Goal: Find specific fact: Find specific fact

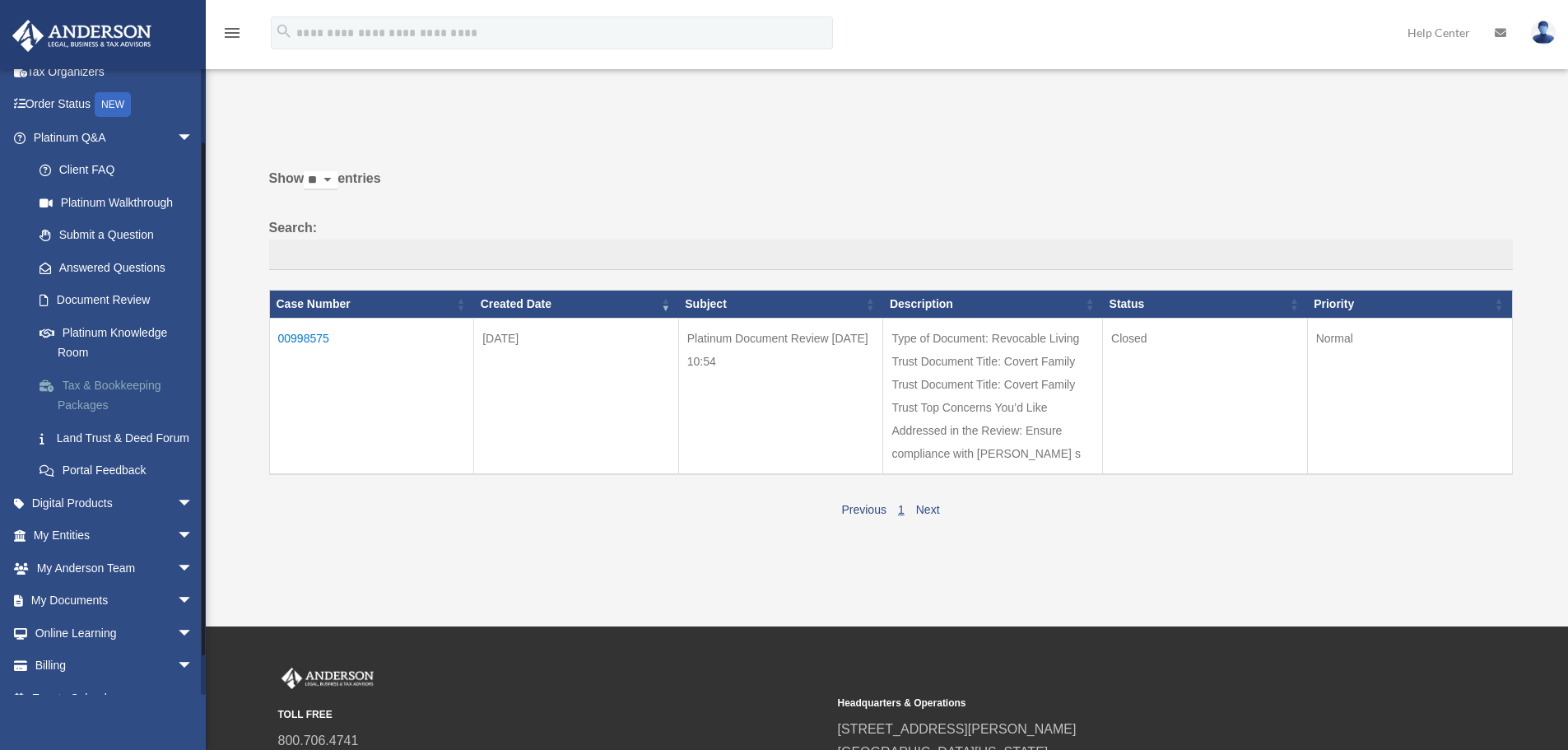
scroll to position [126, 0]
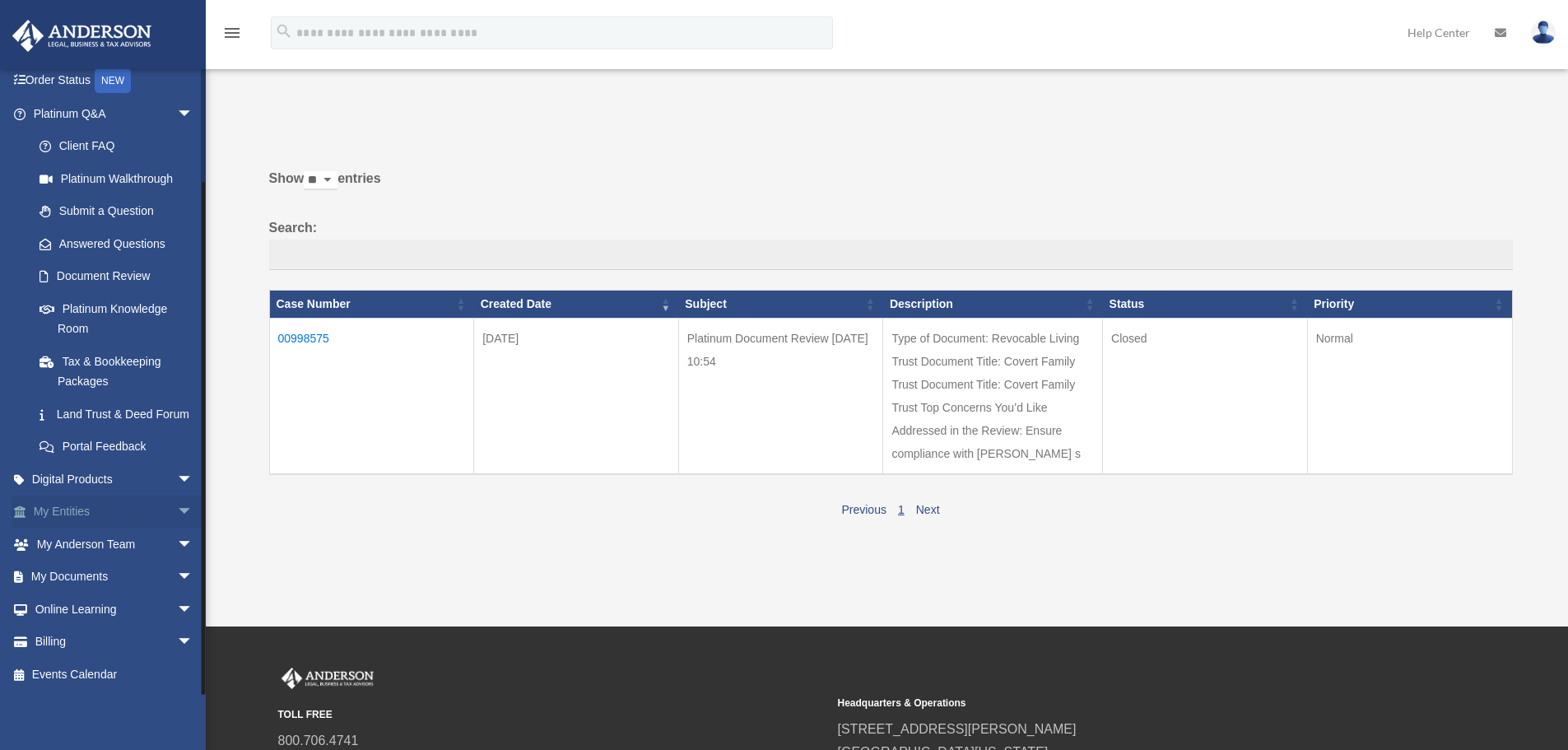
click at [68, 524] on link "My Entities arrow_drop_down" at bounding box center [115, 511] width 207 height 33
click at [177, 513] on span "arrow_drop_down" at bounding box center [193, 512] width 33 height 33
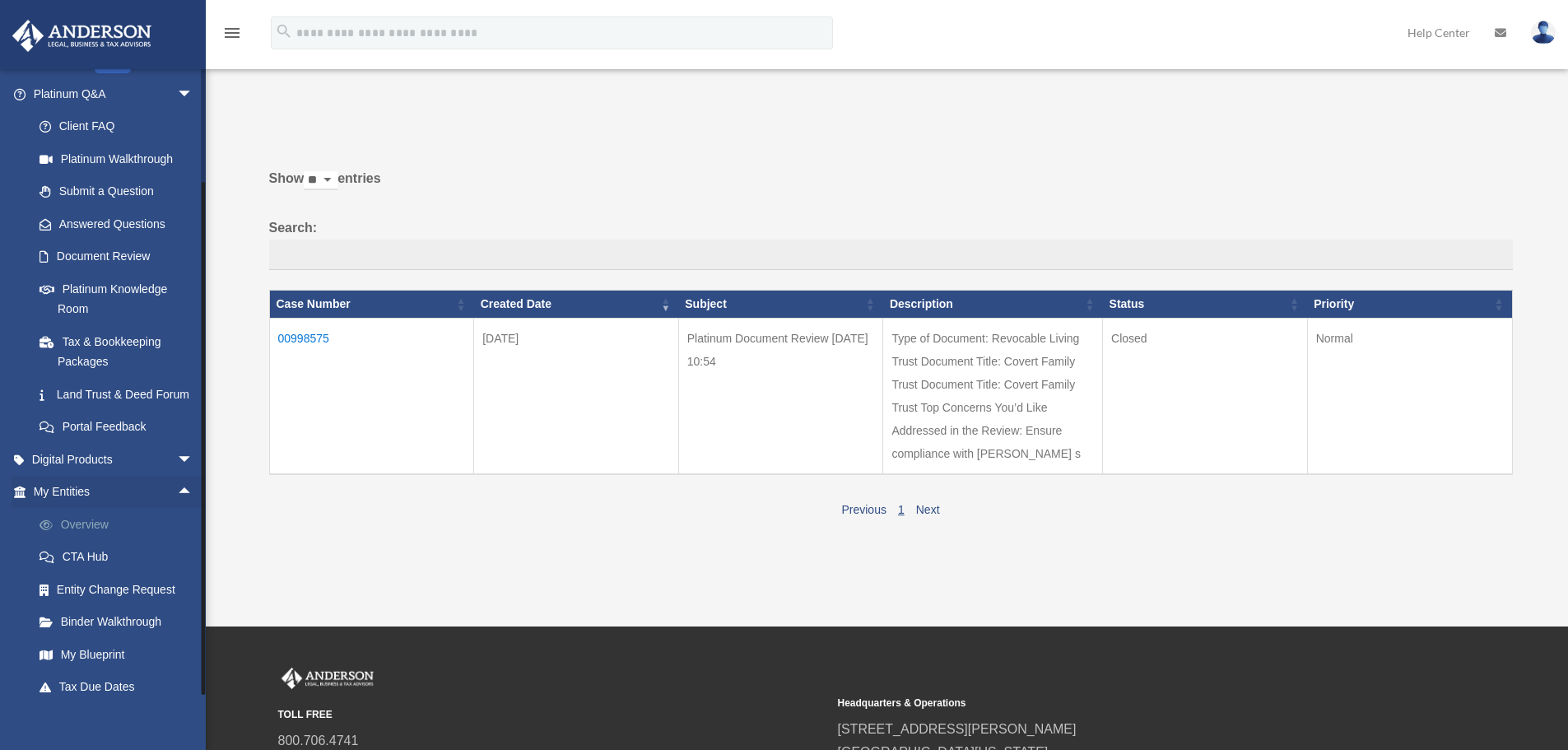
click at [68, 541] on link "Overview" at bounding box center [121, 524] width 195 height 33
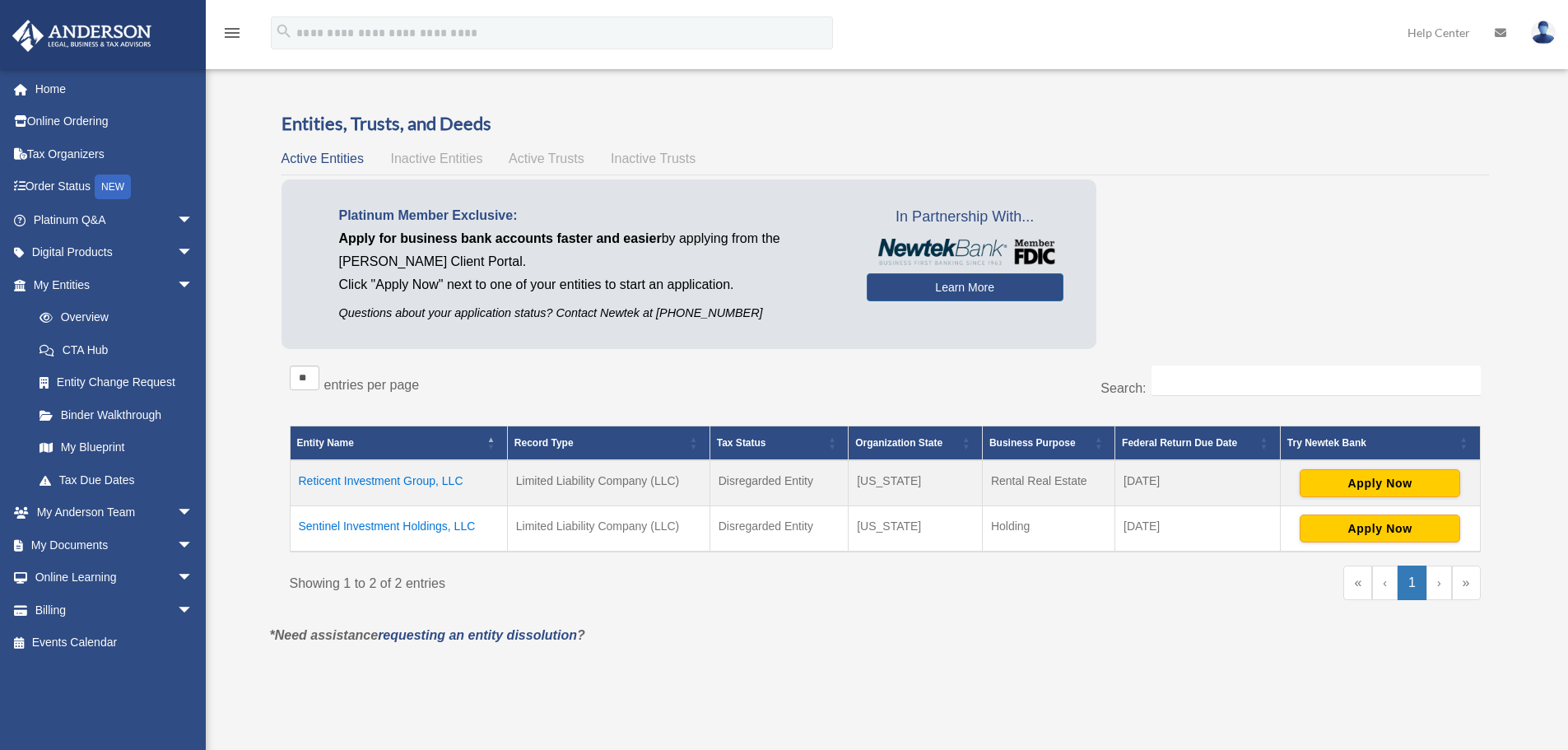
click at [410, 479] on td "Reticent Investment Group, LLC" at bounding box center [398, 483] width 218 height 46
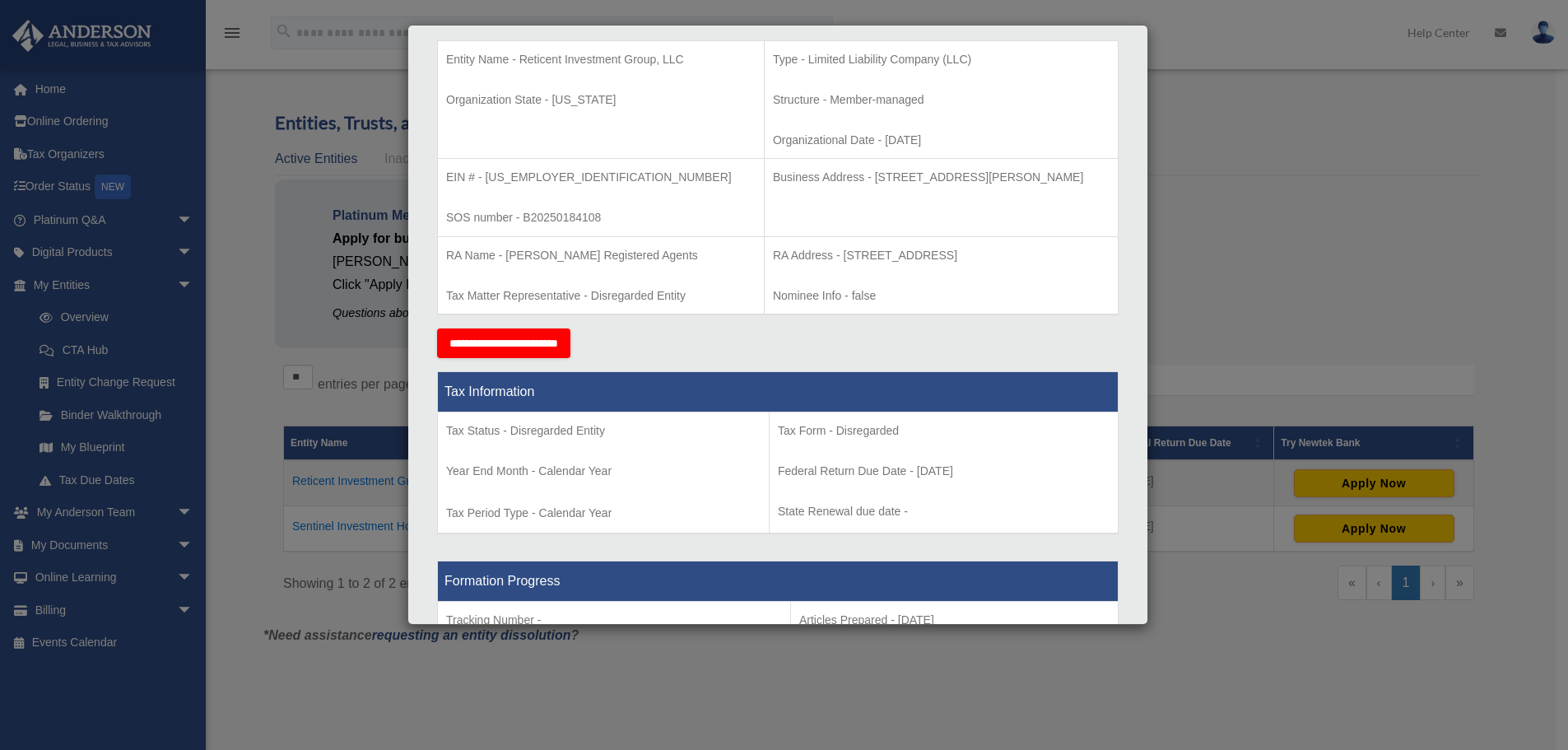
scroll to position [294, 0]
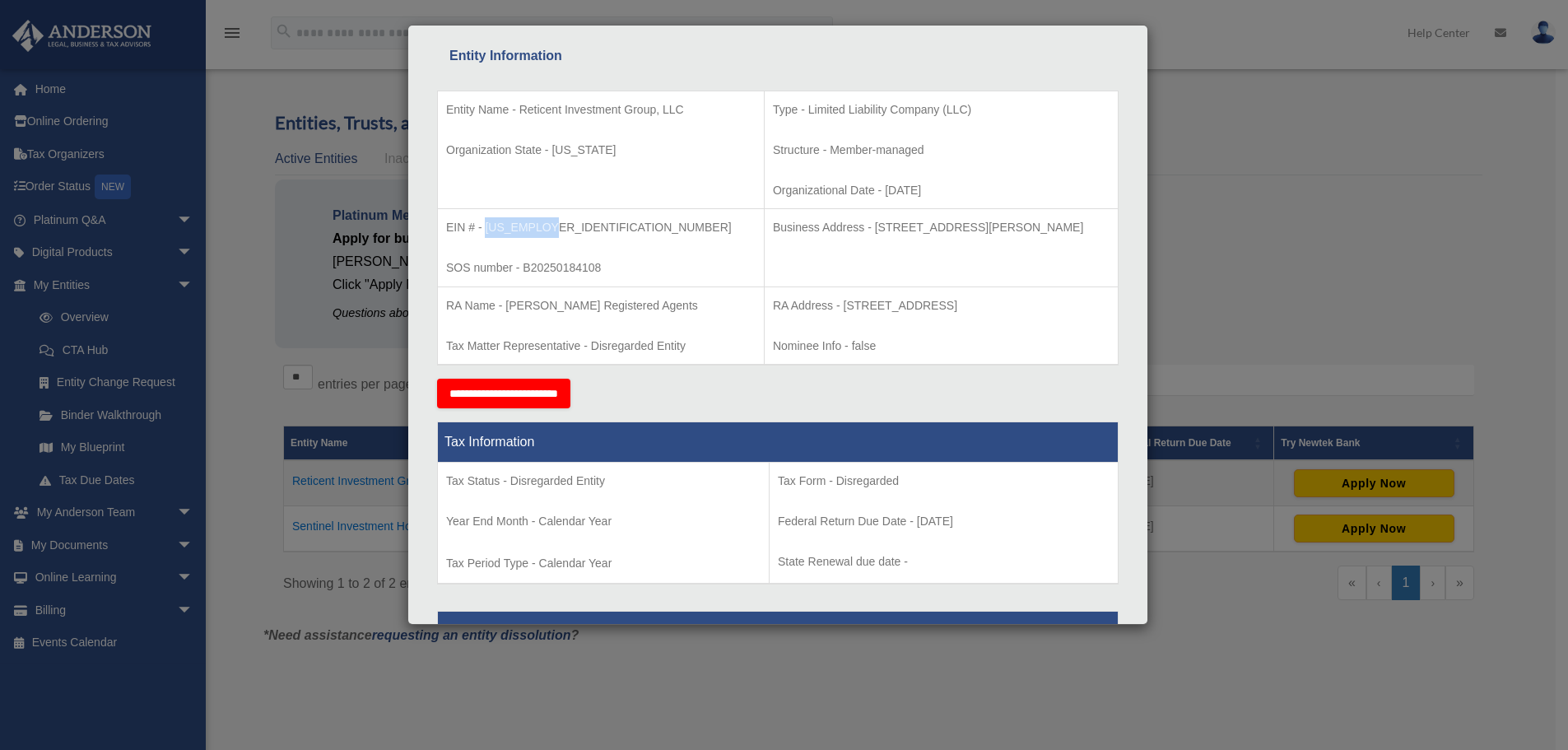
drag, startPoint x: 485, startPoint y: 227, endPoint x: 554, endPoint y: 224, distance: 69.1
click at [554, 224] on p "EIN # - 39-3056623" at bounding box center [601, 228] width 309 height 21
copy p "39-3056623"
click at [529, 229] on p "EIN # - 39-3056623" at bounding box center [601, 228] width 309 height 21
drag, startPoint x: 545, startPoint y: 225, endPoint x: 486, endPoint y: 232, distance: 59.4
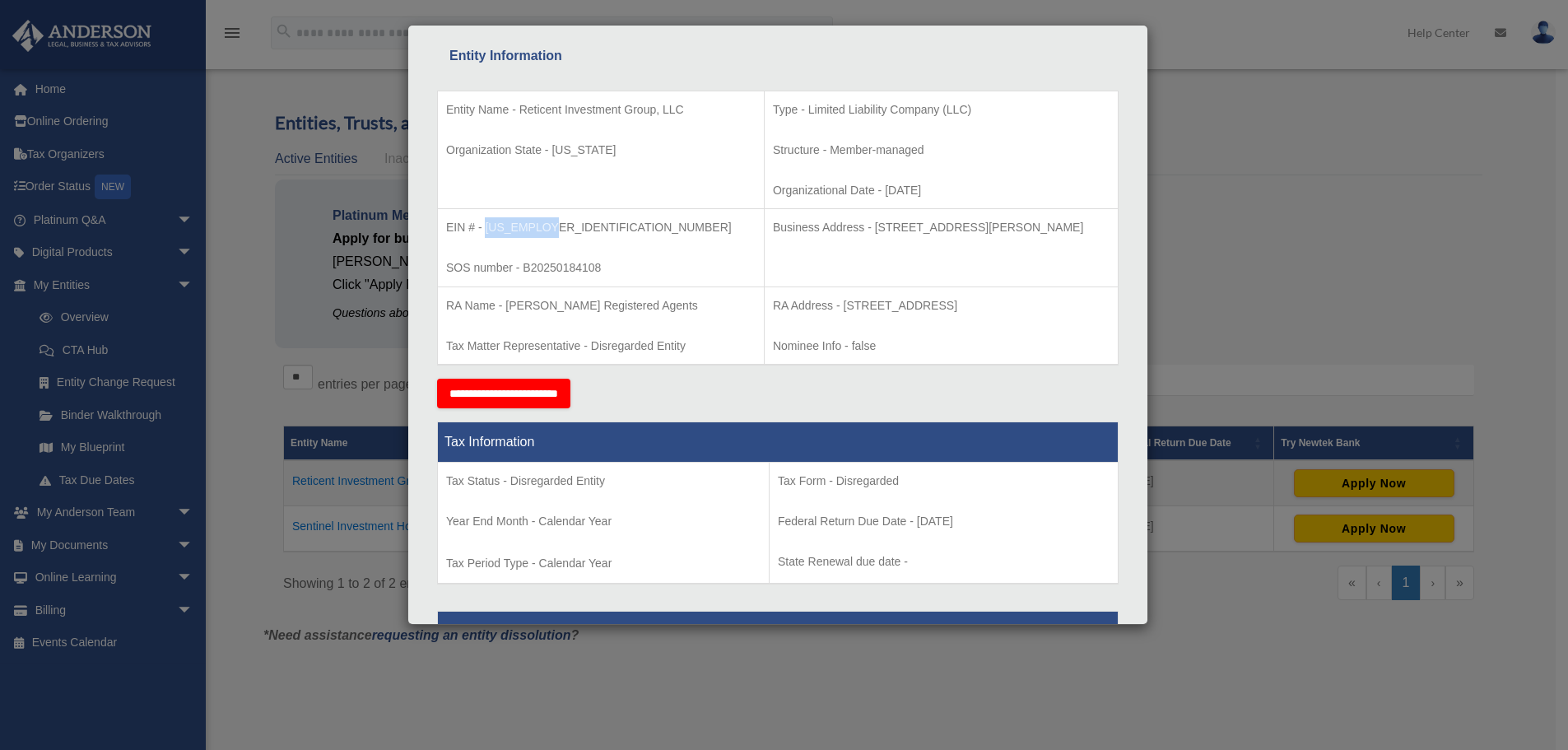
click at [486, 232] on p "EIN # - 39-3056623" at bounding box center [601, 228] width 309 height 21
copy p "39-3056623"
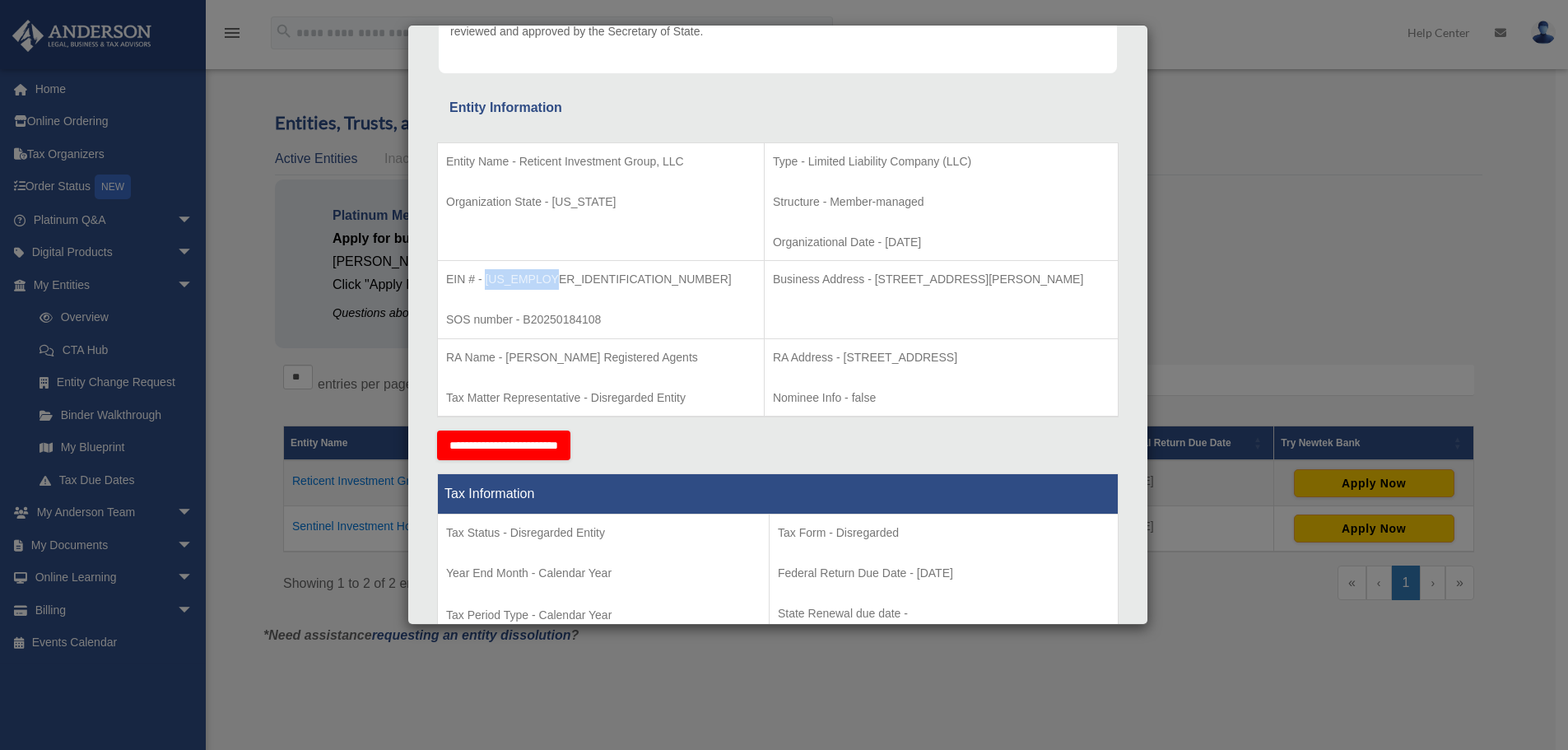
scroll to position [247, 0]
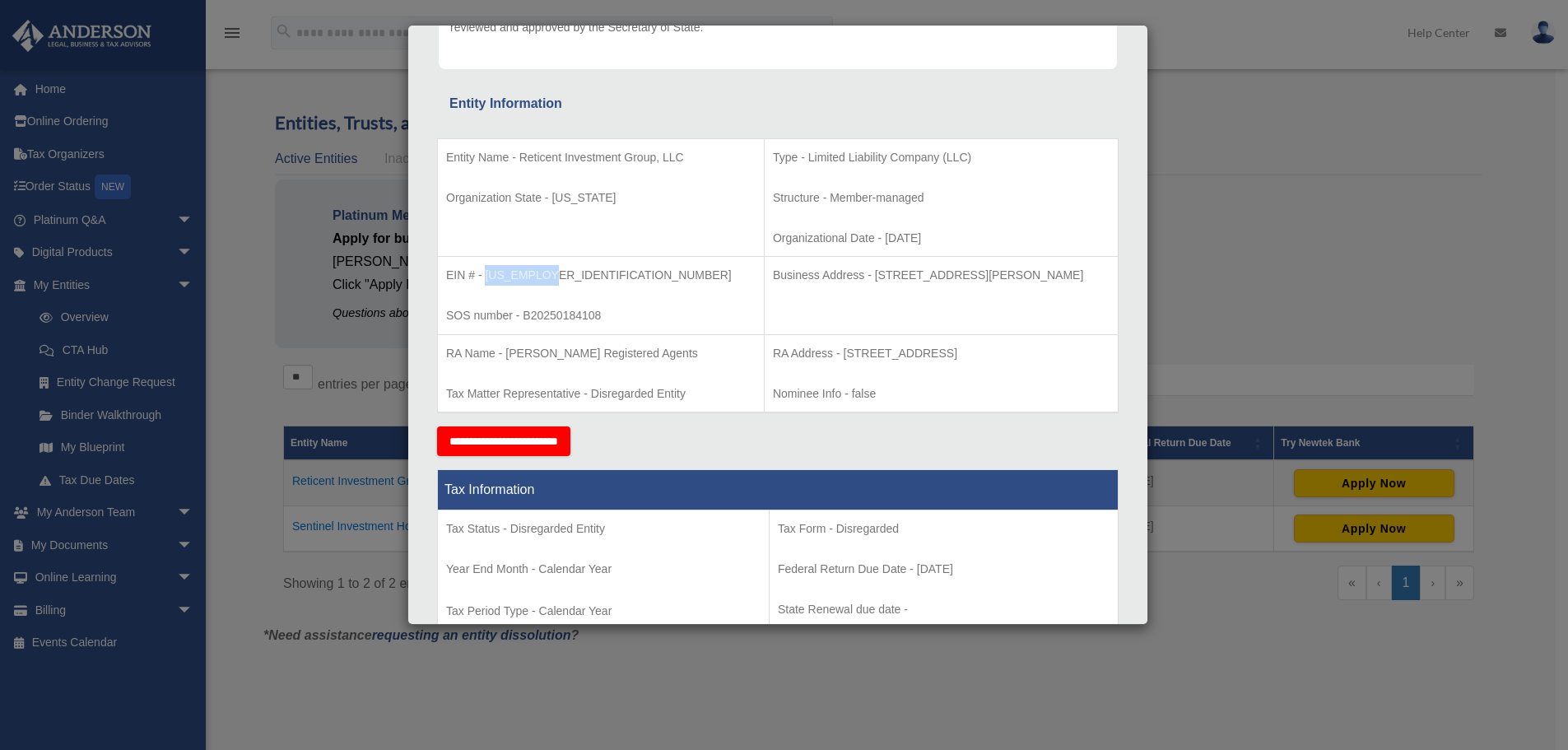
click at [518, 279] on p "EIN # - 39-3056623" at bounding box center [601, 275] width 309 height 21
drag, startPoint x: 485, startPoint y: 273, endPoint x: 545, endPoint y: 271, distance: 60.0
click at [545, 271] on p "EIN # - 39-3056623" at bounding box center [601, 275] width 309 height 21
copy p "39-3056623"
drag, startPoint x: 525, startPoint y: 311, endPoint x: 604, endPoint y: 314, distance: 79.1
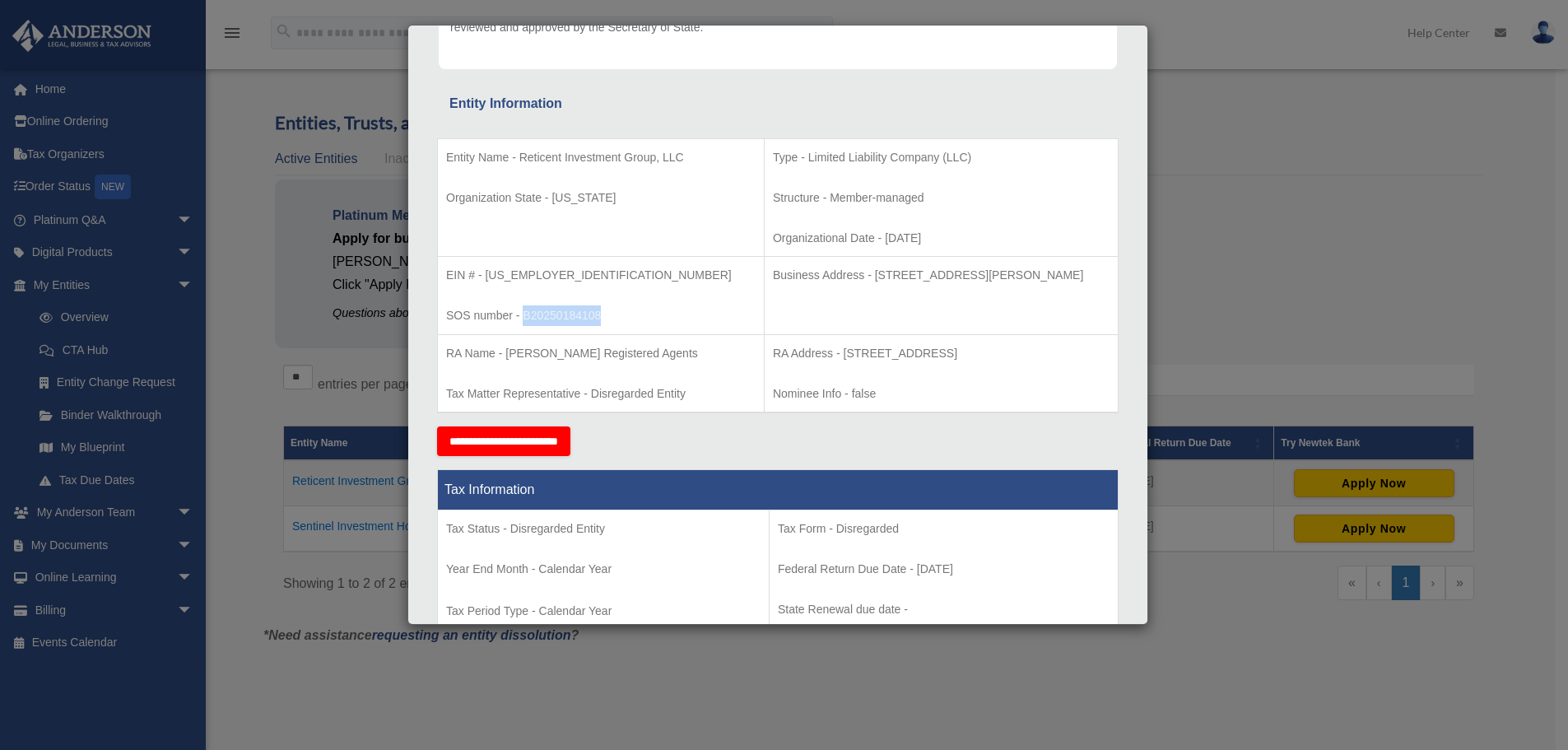
click at [604, 314] on p "SOS number - B20250184108" at bounding box center [601, 315] width 309 height 21
copy p "B20250184108"
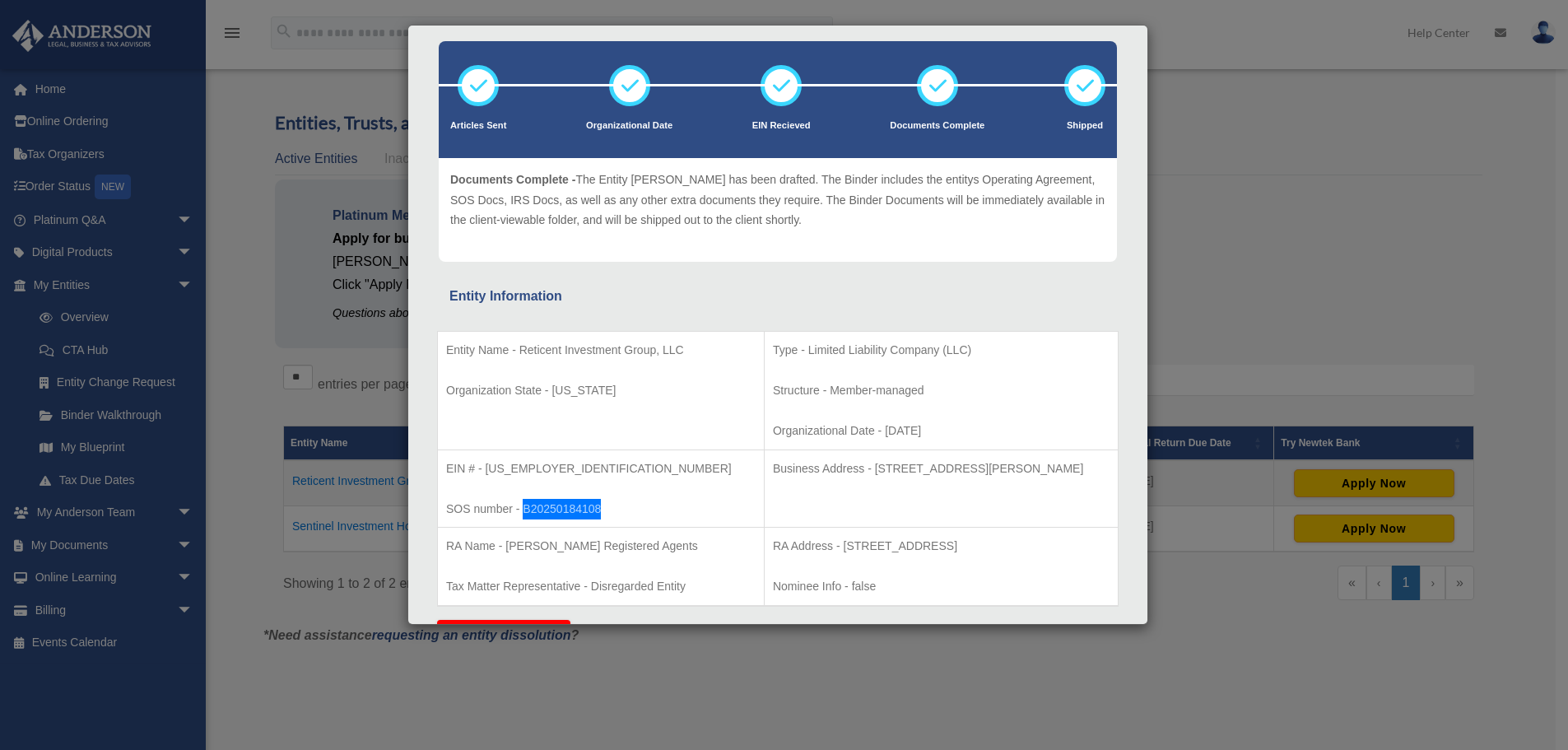
scroll to position [0, 0]
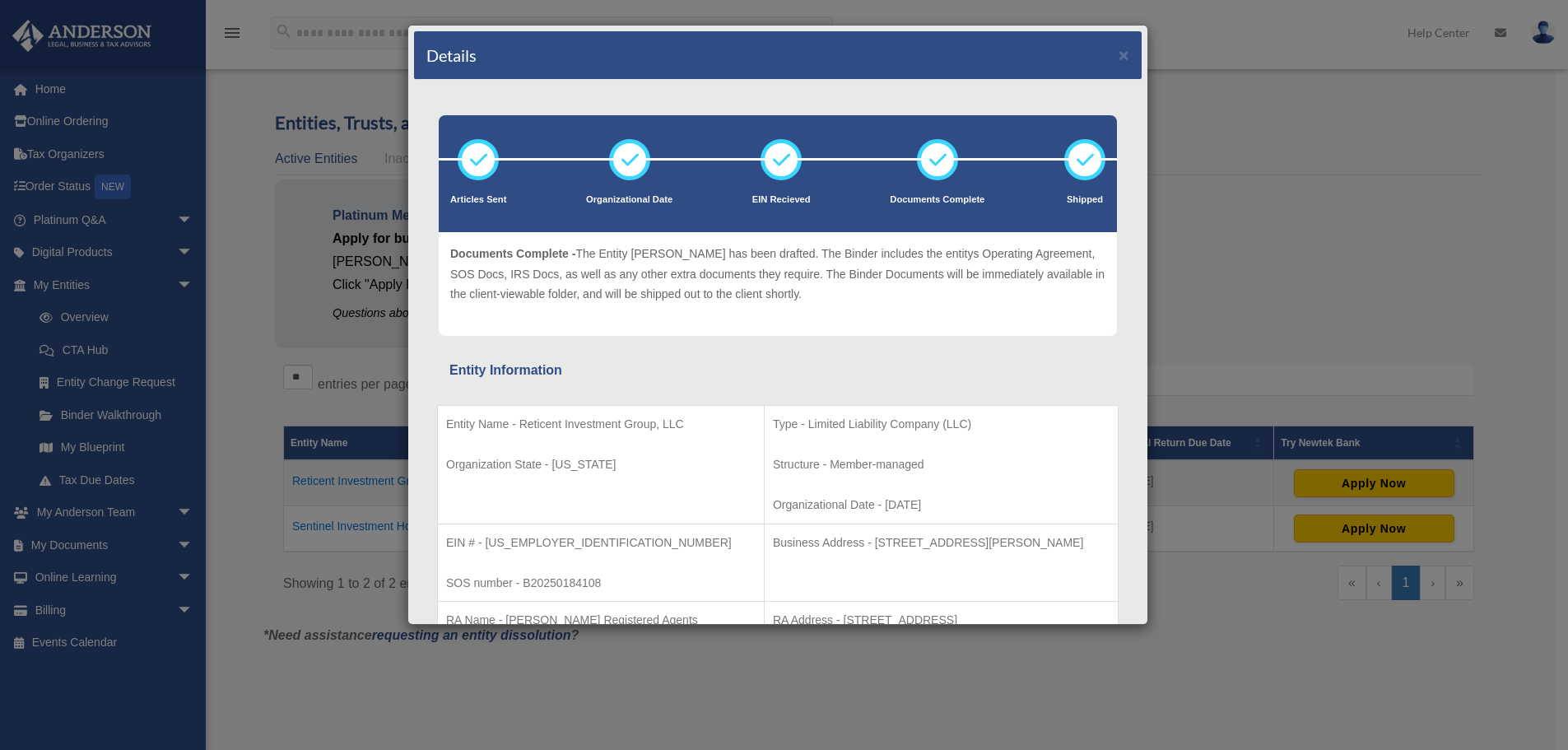
click at [1101, 63] on div "Details ×" at bounding box center [777, 55] width 727 height 48
click at [1118, 56] on button "×" at bounding box center [1123, 54] width 11 height 18
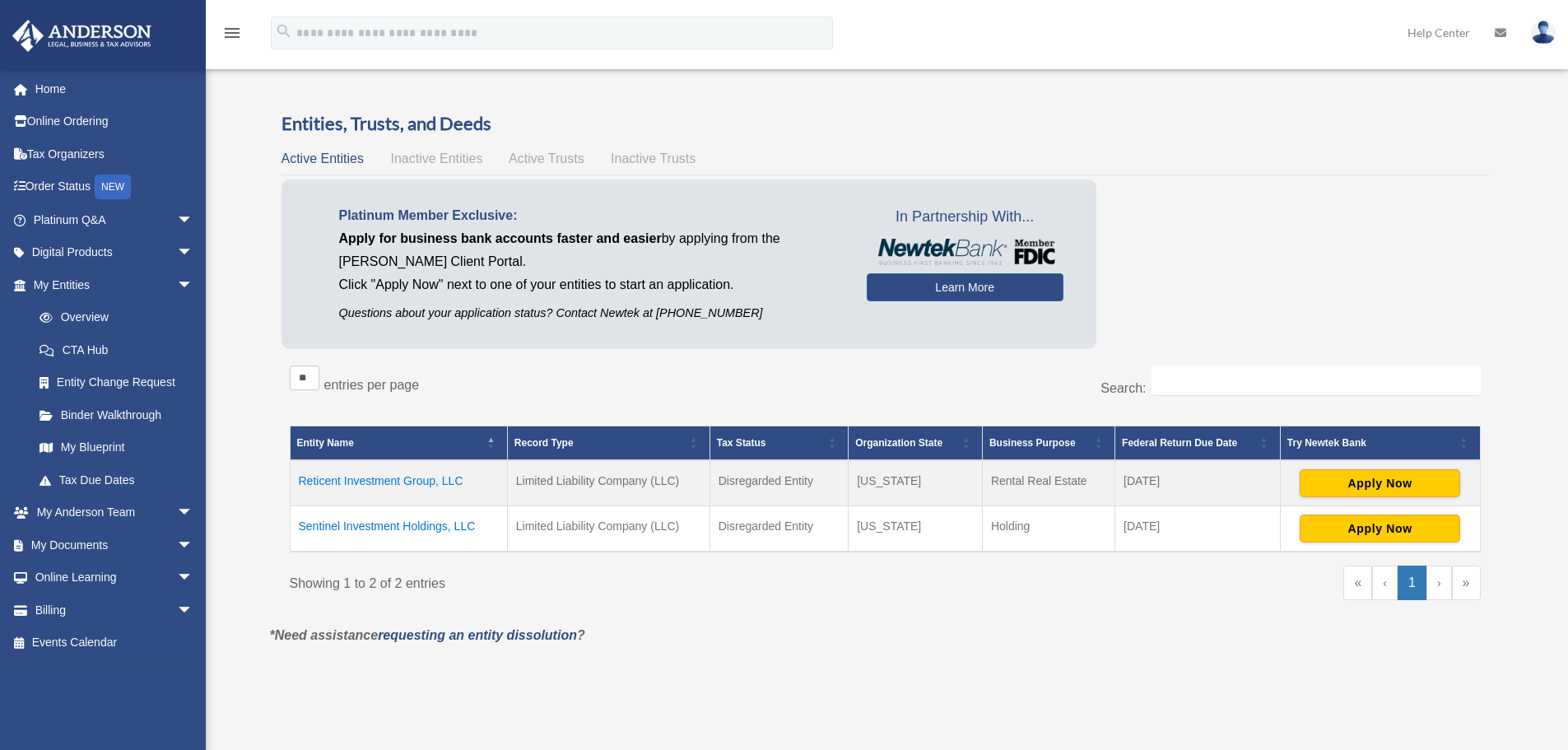
click at [531, 143] on div "Entities, Trusts, and Deeds Active Entities Inactive Entities Active Trusts Ina…" at bounding box center [885, 368] width 1208 height 514
click at [530, 157] on span "Active Trusts" at bounding box center [546, 159] width 76 height 14
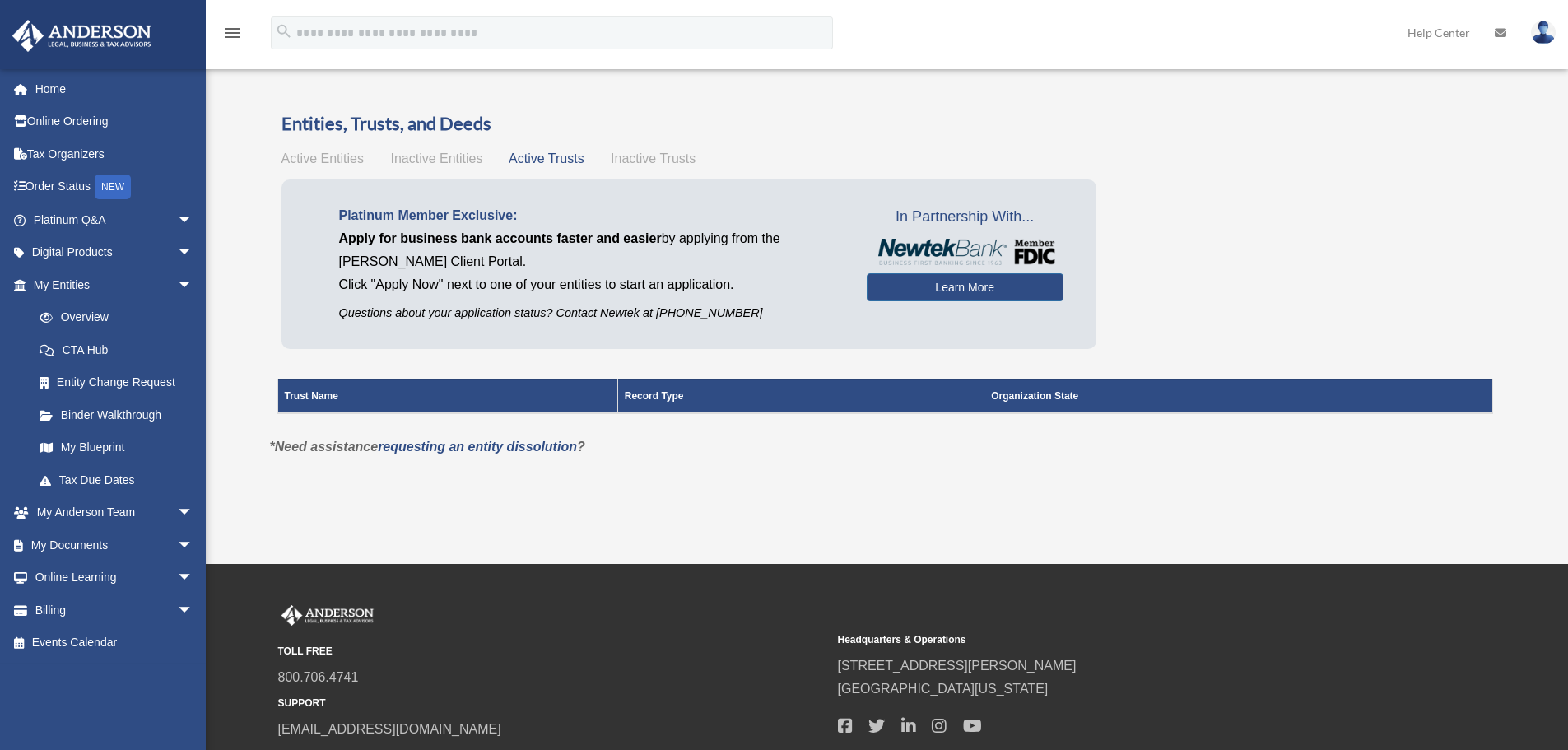
click at [646, 149] on div "Active Entities Inactive Entities Active Trusts Inactive Trusts" at bounding box center [885, 159] width 1208 height 23
click at [645, 155] on span "Inactive Trusts" at bounding box center [653, 159] width 85 height 14
click at [585, 149] on div "Active Entities Inactive Entities Active Trusts Inactive Trusts" at bounding box center [885, 159] width 1208 height 23
click at [552, 151] on div "Active Entities Inactive Entities Active Trusts Inactive Trusts" at bounding box center [885, 159] width 1208 height 23
click at [545, 159] on span "Active Trusts" at bounding box center [546, 159] width 76 height 14
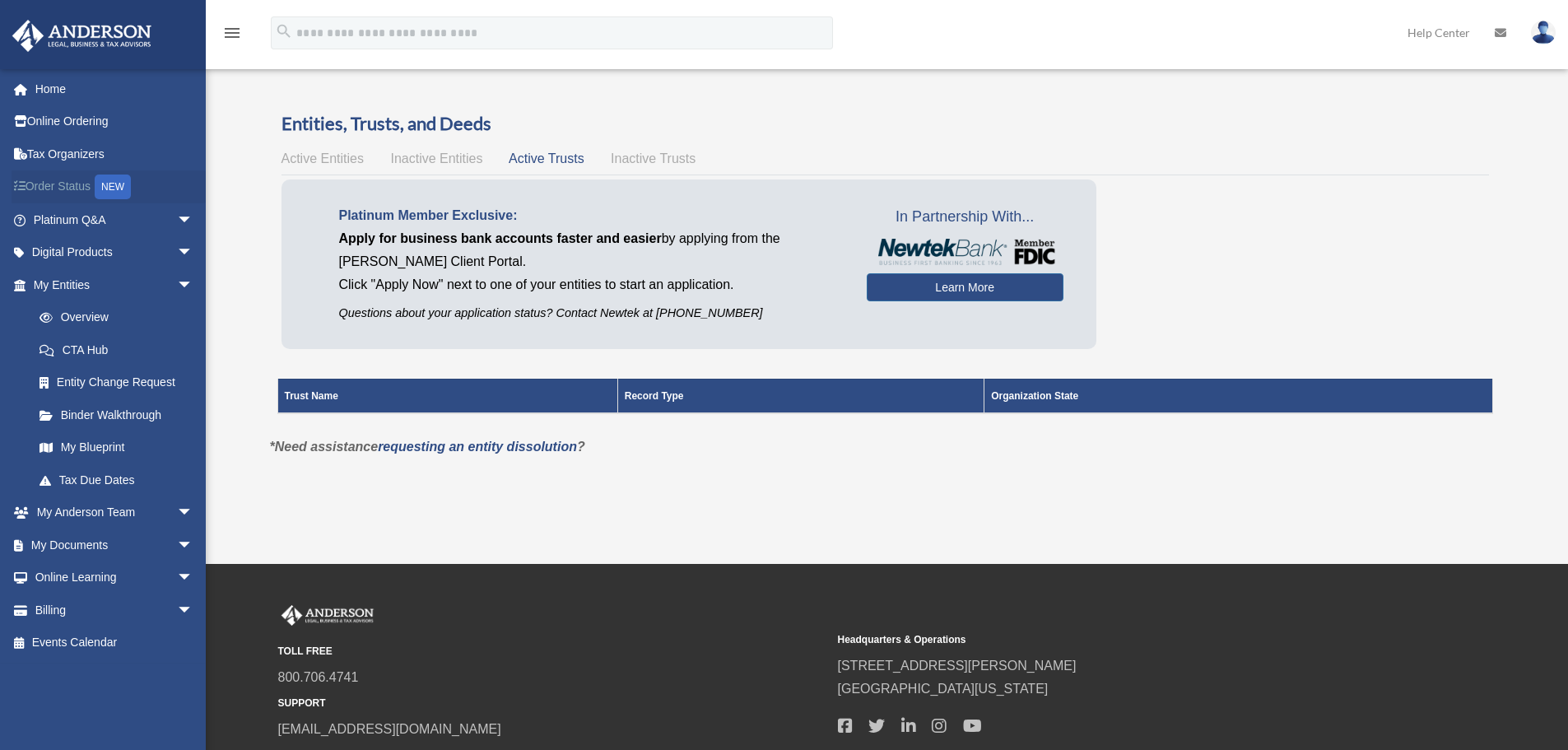
click at [43, 174] on link "Order Status NEW" at bounding box center [115, 187] width 207 height 33
